Goal: Information Seeking & Learning: Compare options

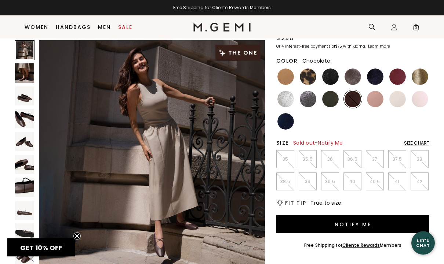
scroll to position [62, 0]
click at [285, 77] on img at bounding box center [285, 77] width 17 height 17
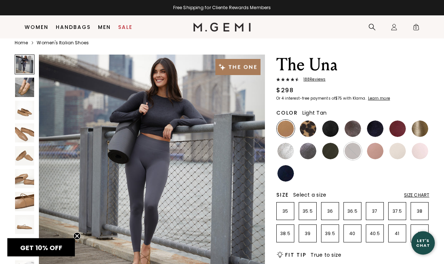
scroll to position [10, 0]
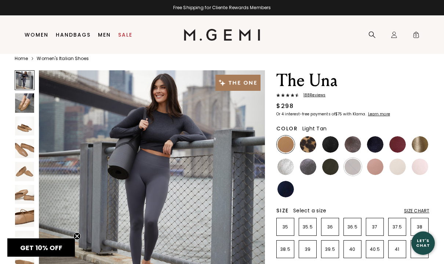
click at [313, 94] on span "188 Review s" at bounding box center [312, 95] width 26 height 4
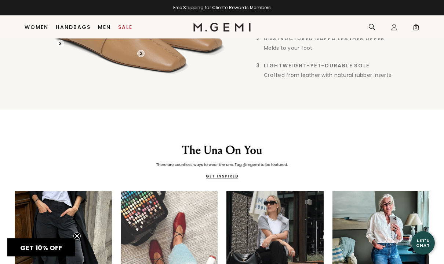
scroll to position [903, 0]
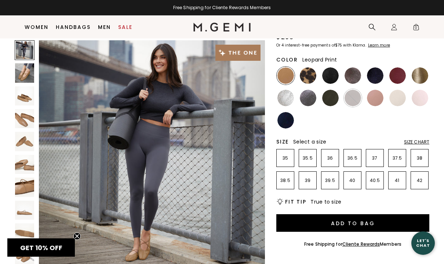
click at [316, 76] on img at bounding box center [308, 75] width 17 height 17
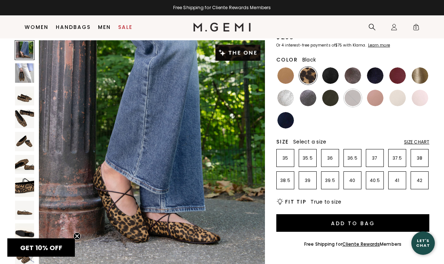
click at [337, 79] on img at bounding box center [330, 75] width 17 height 17
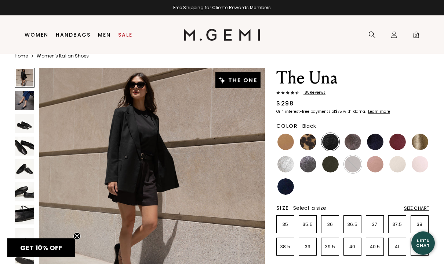
click at [320, 96] on div "188 Review s" at bounding box center [352, 94] width 153 height 6
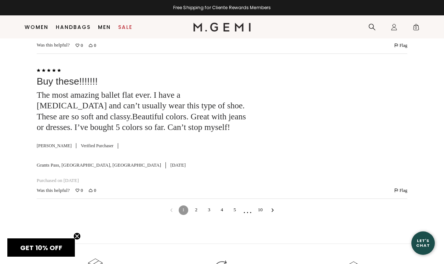
scroll to position [2850, 0]
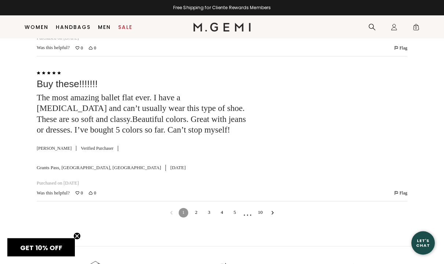
click at [276, 202] on nav "1 2 3 4 5 … 10" at bounding box center [222, 213] width 370 height 22
click at [274, 208] on button "Go to next reviews" at bounding box center [273, 213] width 6 height 11
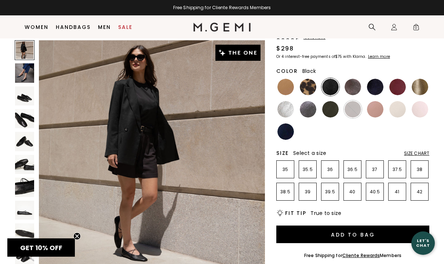
scroll to position [32, 0]
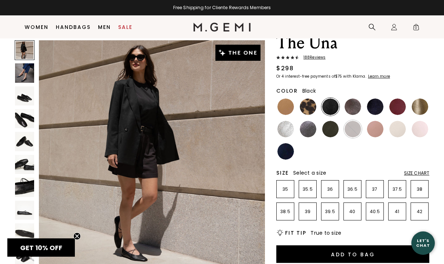
click at [287, 109] on img at bounding box center [285, 107] width 17 height 17
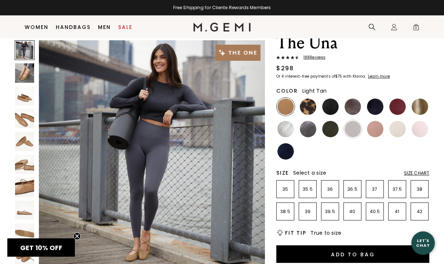
click at [311, 107] on img at bounding box center [308, 107] width 17 height 17
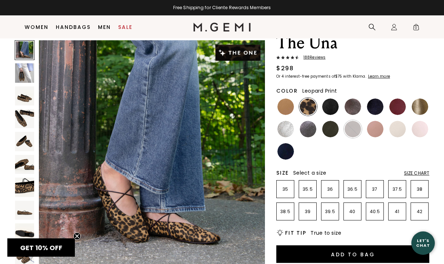
click at [333, 108] on img at bounding box center [330, 107] width 17 height 17
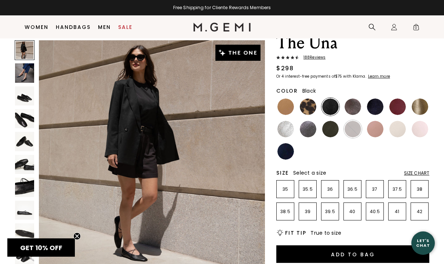
click at [359, 109] on img at bounding box center [352, 107] width 17 height 17
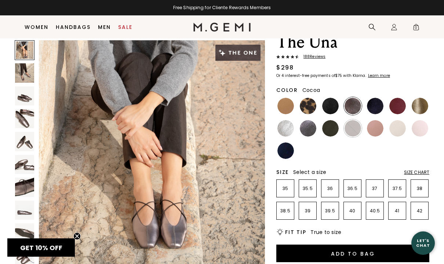
scroll to position [33, 0]
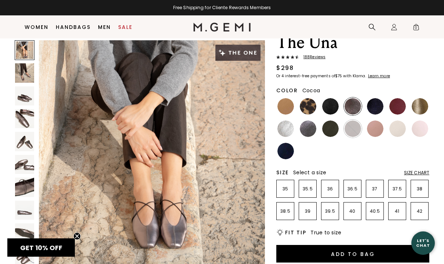
click at [376, 110] on img at bounding box center [375, 106] width 17 height 17
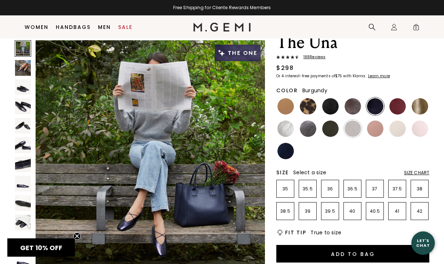
click at [402, 108] on img at bounding box center [397, 106] width 17 height 17
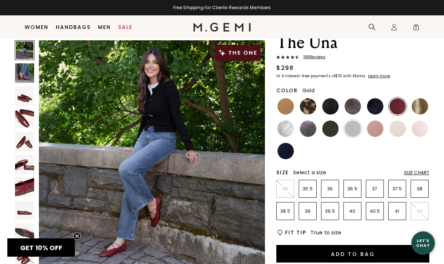
click at [421, 109] on img at bounding box center [420, 106] width 17 height 17
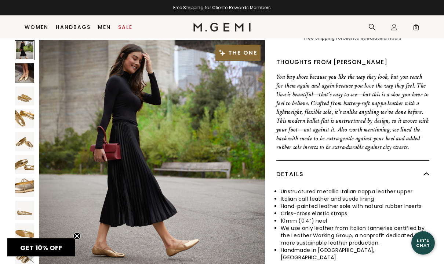
scroll to position [270, 0]
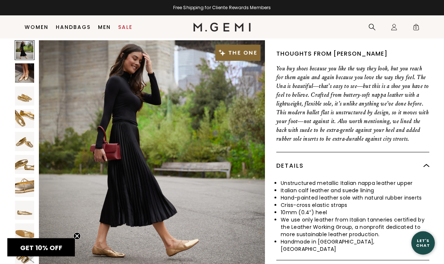
click at [22, 189] on img at bounding box center [24, 187] width 19 height 19
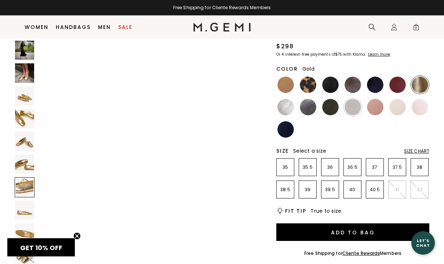
scroll to position [54, 0]
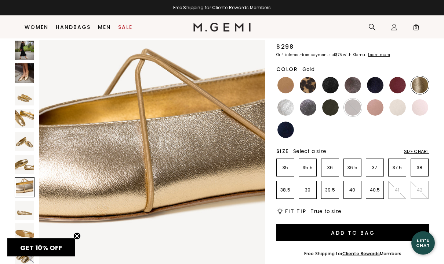
click at [30, 147] on img at bounding box center [24, 141] width 19 height 19
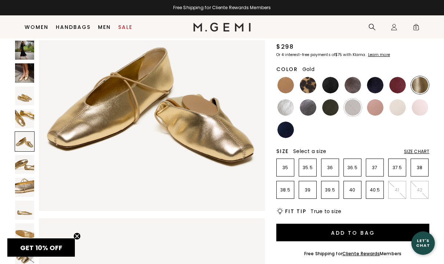
scroll to position [933, 0]
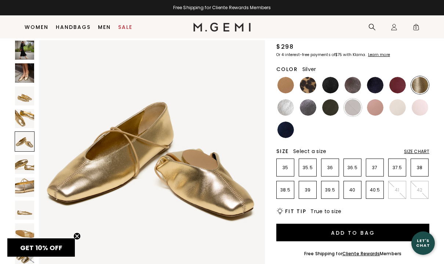
click at [292, 108] on img at bounding box center [285, 107] width 17 height 17
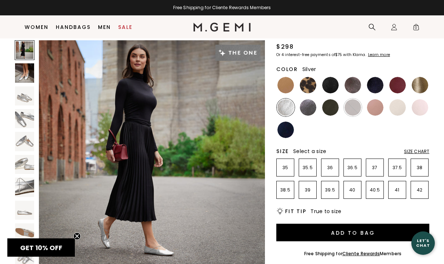
click at [312, 109] on img at bounding box center [308, 107] width 17 height 17
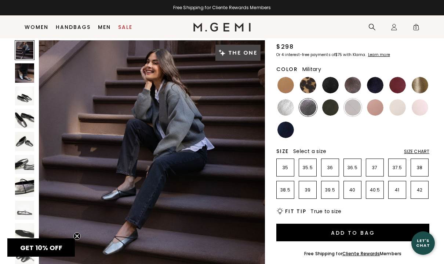
click at [334, 110] on img at bounding box center [330, 107] width 17 height 17
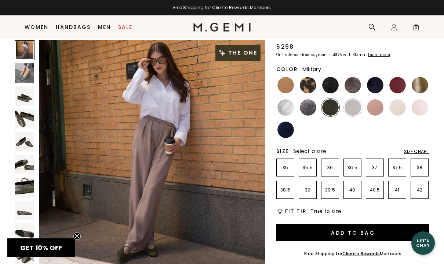
click at [356, 107] on img at bounding box center [352, 107] width 17 height 17
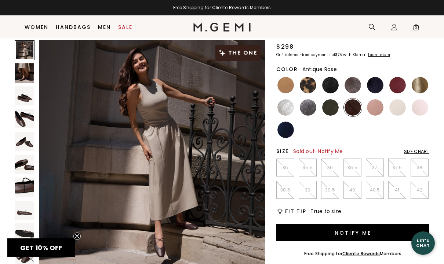
click at [378, 109] on img at bounding box center [375, 107] width 17 height 17
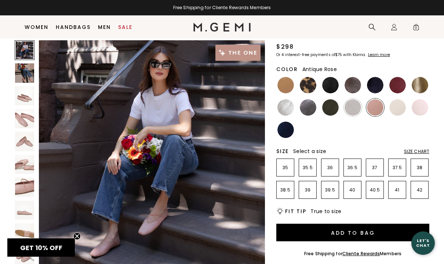
click at [400, 110] on img at bounding box center [397, 107] width 17 height 17
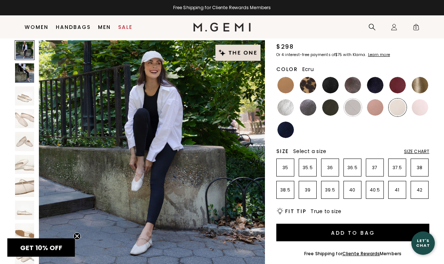
click at [423, 109] on img at bounding box center [420, 107] width 17 height 17
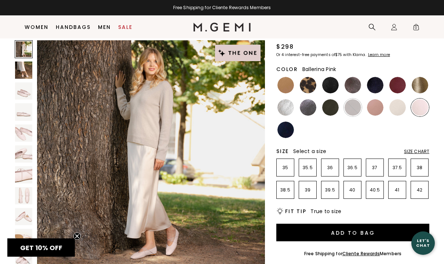
click at [289, 85] on img at bounding box center [285, 85] width 17 height 17
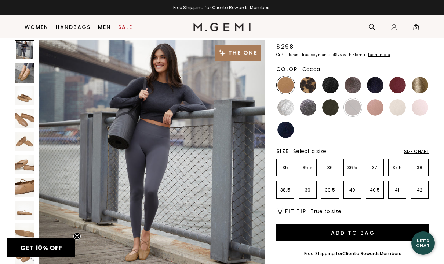
click at [357, 85] on img at bounding box center [352, 85] width 17 height 17
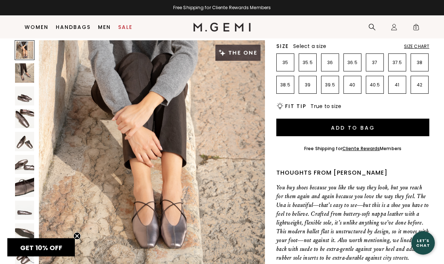
scroll to position [159, 0]
click at [356, 91] on li "40" at bounding box center [352, 85] width 18 height 18
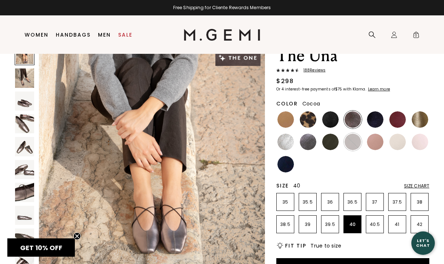
scroll to position [0, 0]
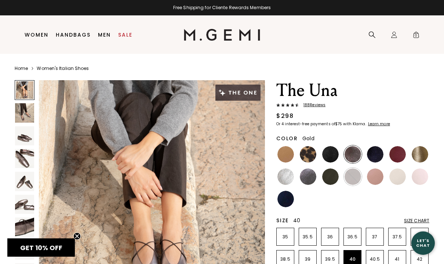
click at [424, 159] on img at bounding box center [420, 154] width 17 height 17
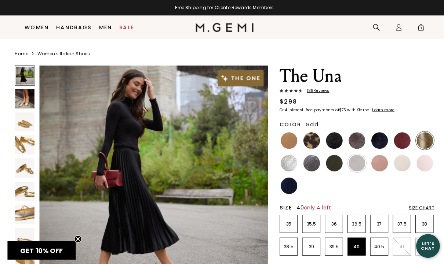
click at [63, 2] on div "Free Shipping for Cliente Rewards Members" at bounding box center [222, 7] width 444 height 15
